Goal: Task Accomplishment & Management: Manage account settings

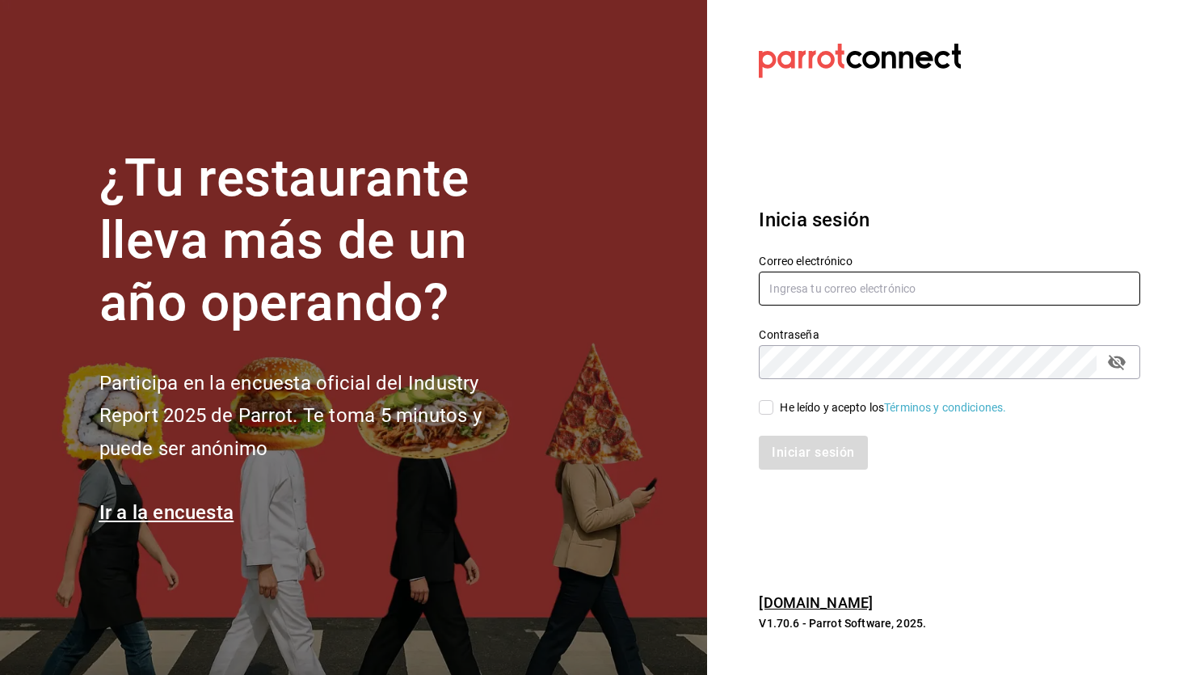
type input "[EMAIL_ADDRESS][DOMAIN_NAME]"
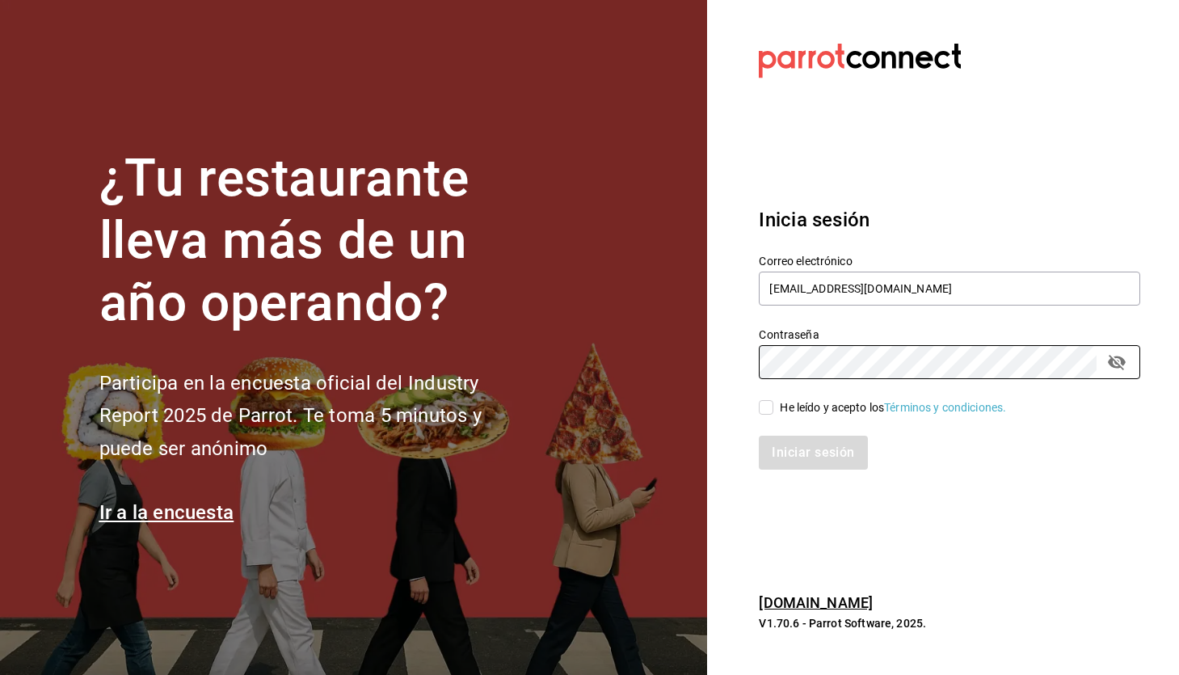
click at [770, 402] on input "He leído y acepto los Términos y condiciones." at bounding box center [766, 407] width 15 height 15
checkbox input "true"
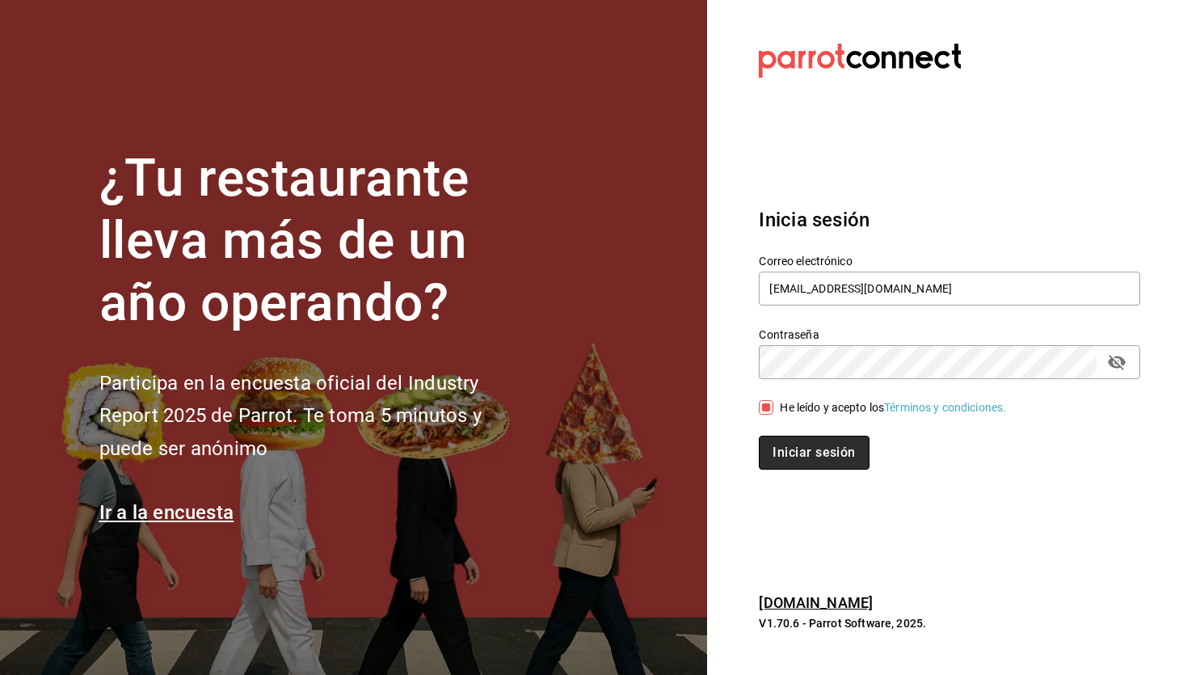
click at [807, 443] on button "Iniciar sesión" at bounding box center [814, 453] width 110 height 34
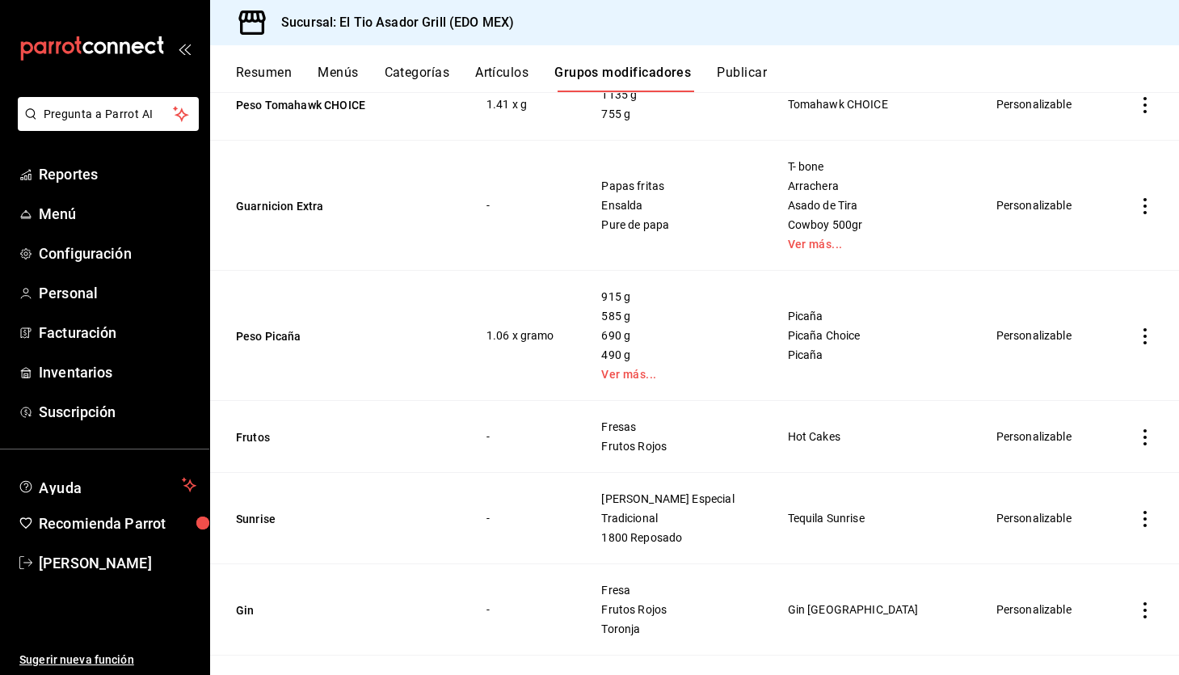
scroll to position [1443, 0]
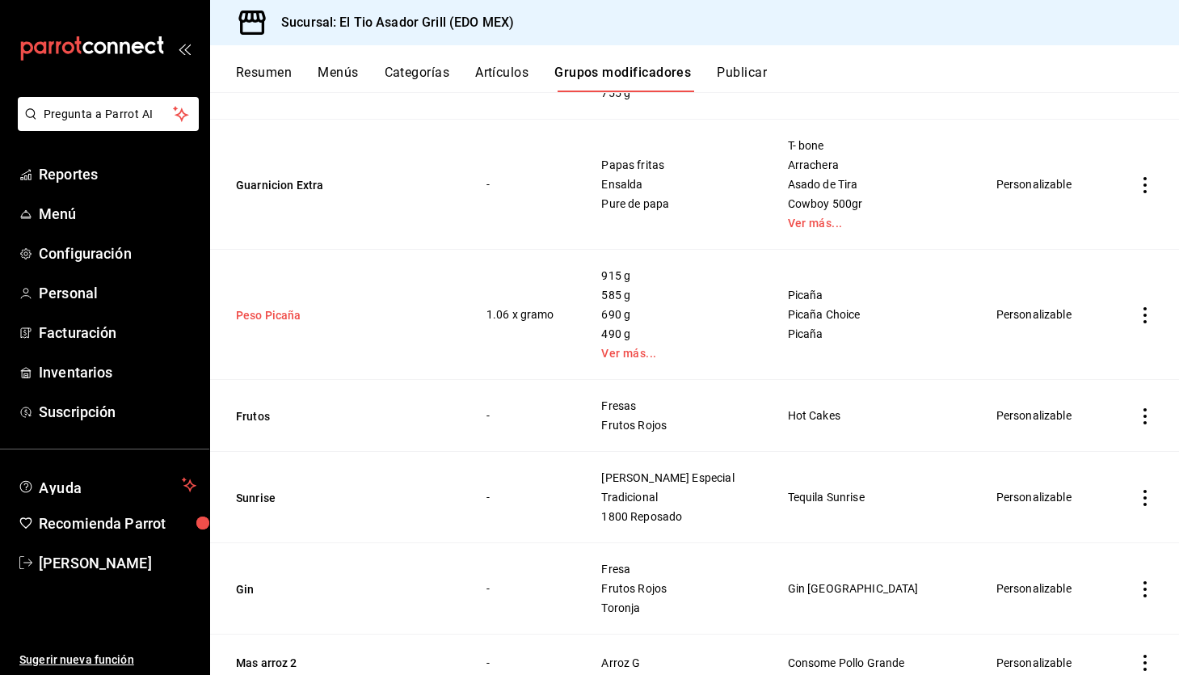
click at [267, 317] on button "Peso Picaña" at bounding box center [333, 315] width 194 height 16
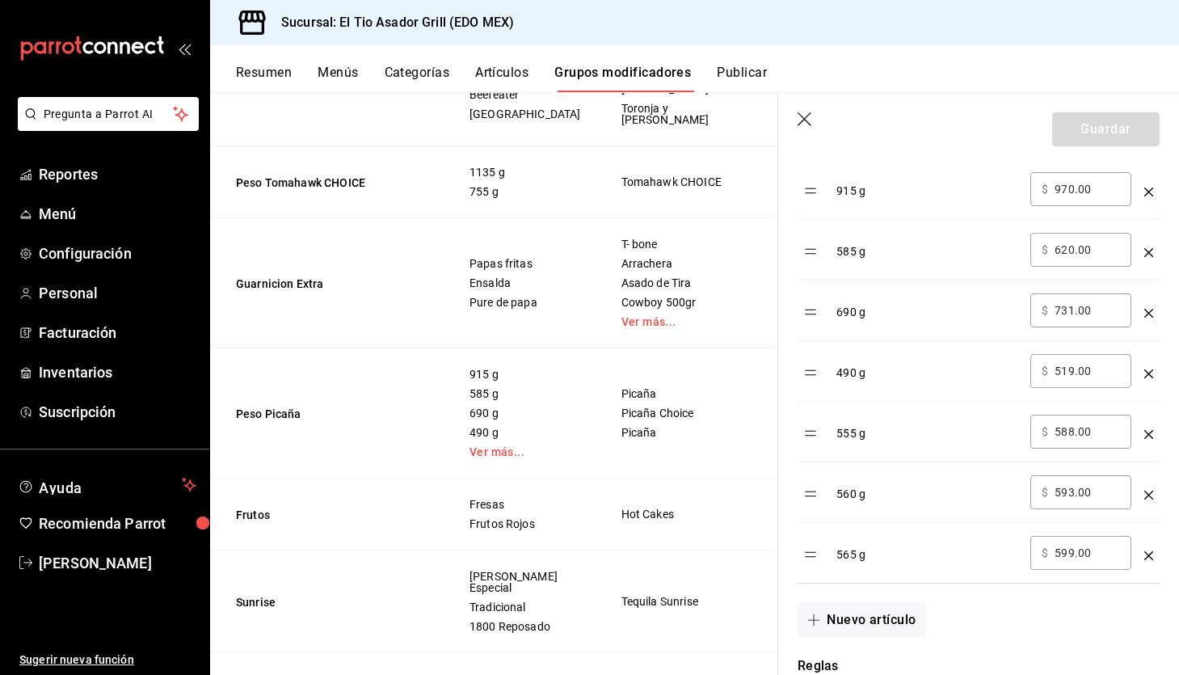
scroll to position [573, 0]
click at [1148, 491] on icon "optionsTable" at bounding box center [1148, 493] width 9 height 9
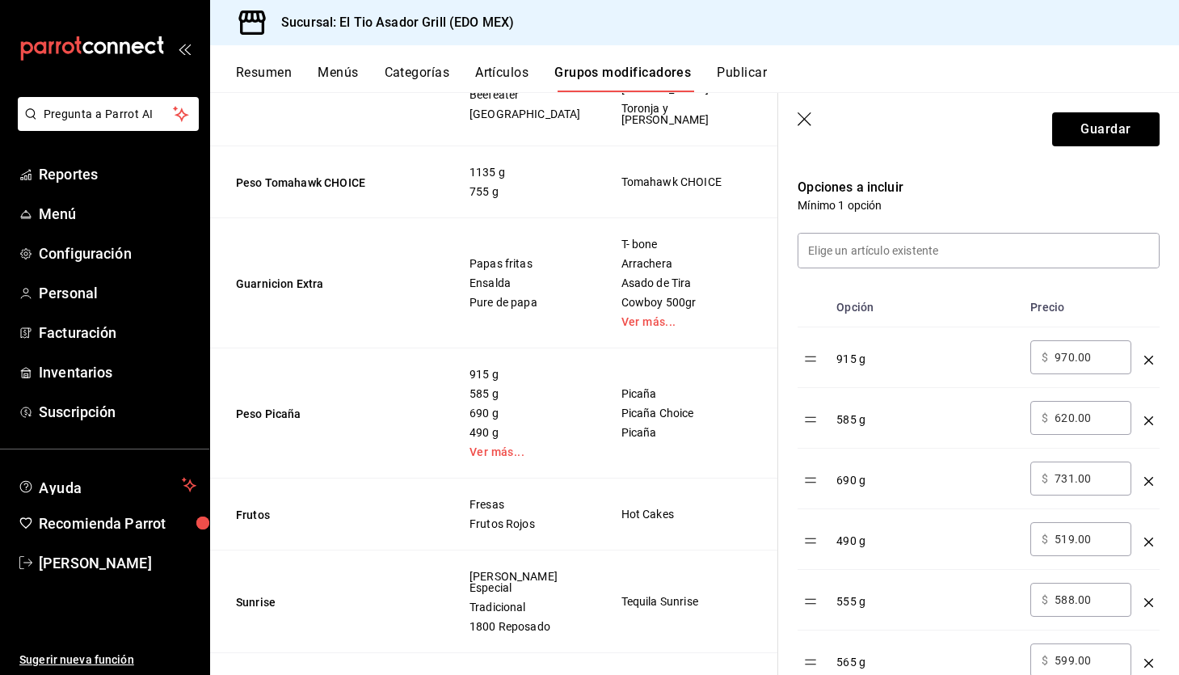
scroll to position [402, 0]
click at [1147, 358] on icon "optionsTable" at bounding box center [1148, 360] width 9 height 9
click at [1150, 358] on icon "optionsTable" at bounding box center [1148, 360] width 9 height 9
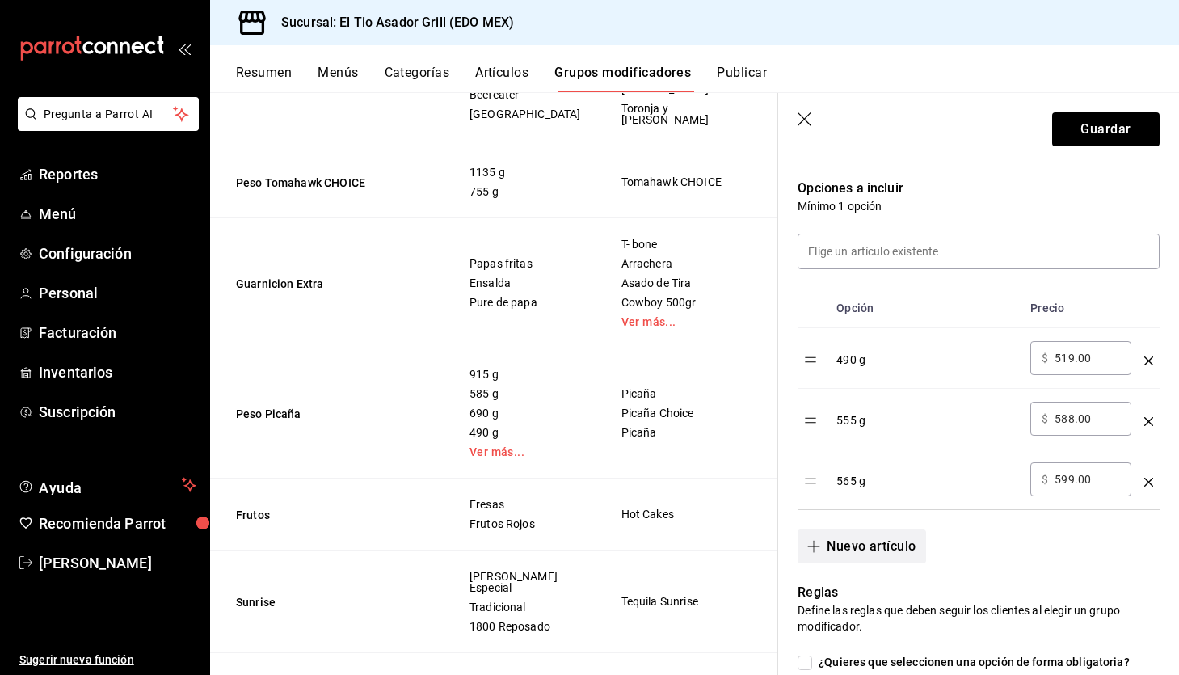
click at [859, 537] on button "Nuevo artículo" at bounding box center [861, 546] width 128 height 34
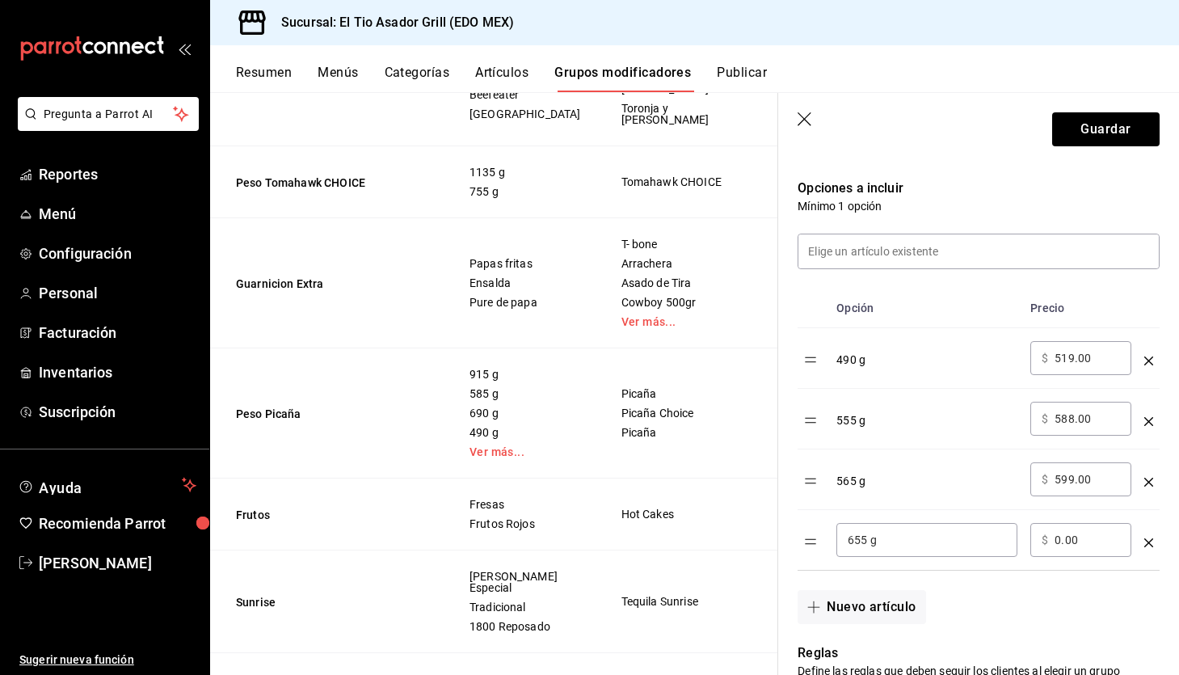
type input "655 g"
click at [1088, 544] on input "0.00" at bounding box center [1086, 540] width 65 height 16
click at [1060, 541] on input "0.00" at bounding box center [1086, 540] width 65 height 16
type input "694.00"
click at [1105, 124] on button "Guardar" at bounding box center [1105, 129] width 107 height 34
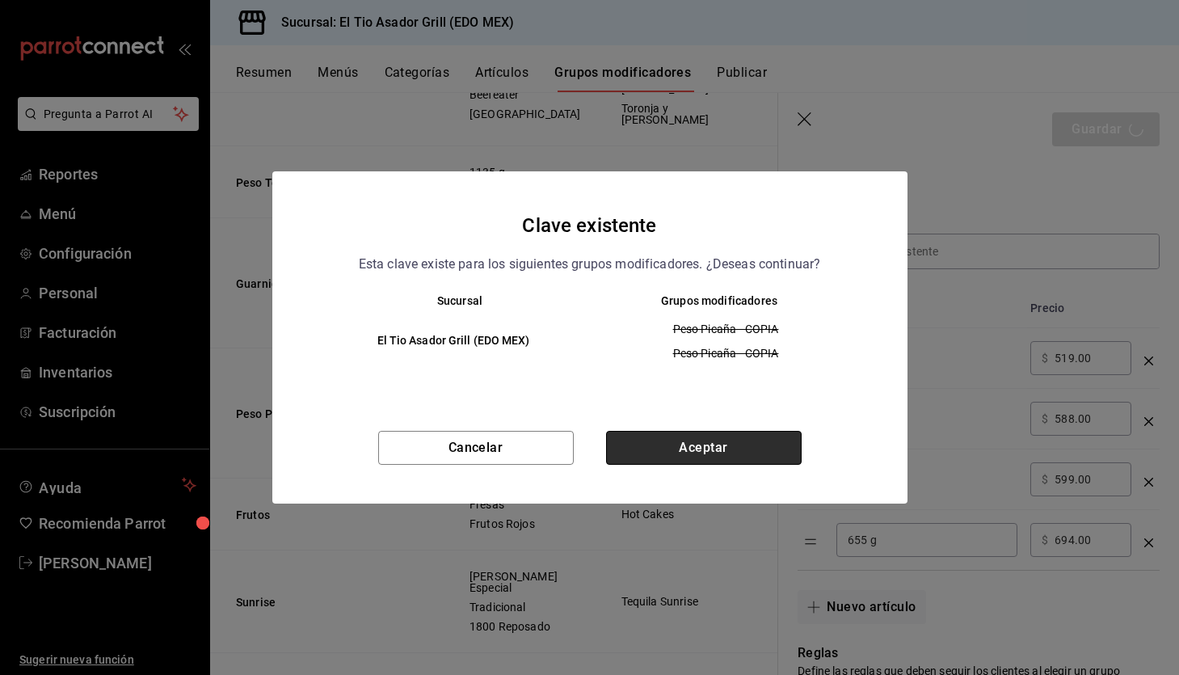
click at [705, 444] on button "Aceptar" at bounding box center [704, 448] width 196 height 34
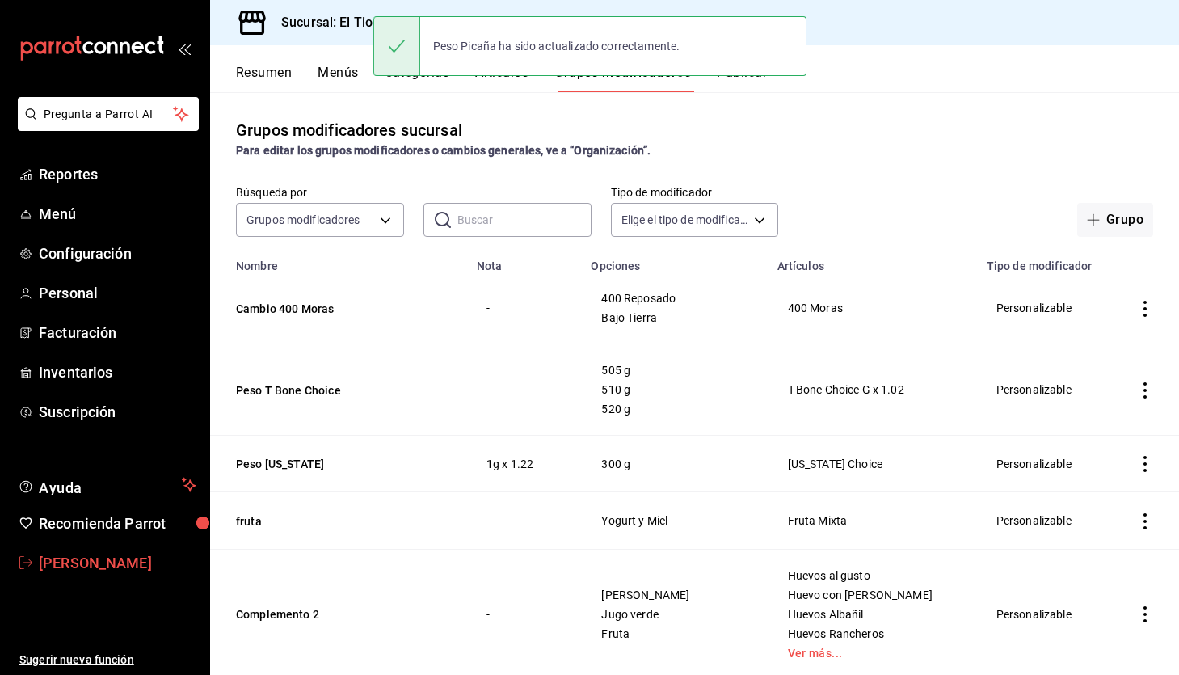
click at [103, 559] on span "Paola Palma" at bounding box center [118, 563] width 158 height 22
